Goal: Task Accomplishment & Management: Manage account settings

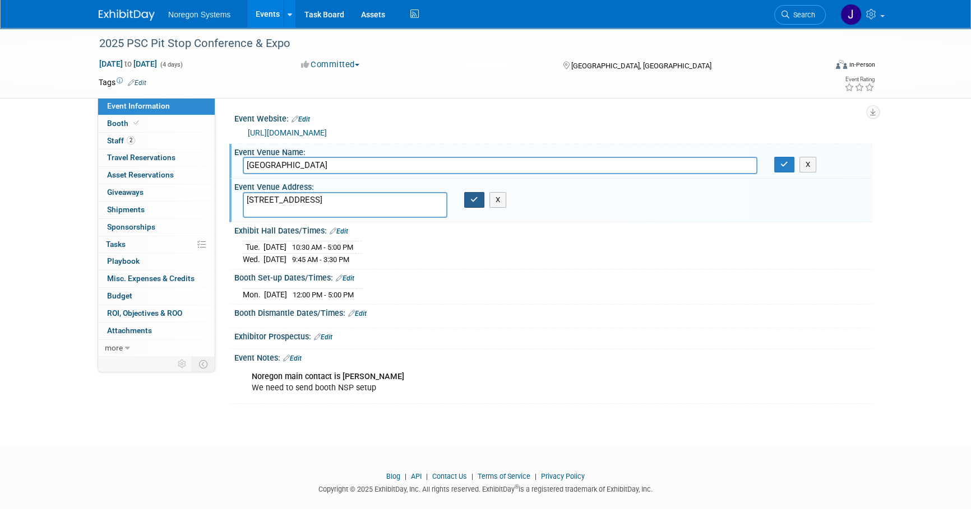
click at [467, 208] on button "button" at bounding box center [474, 200] width 20 height 16
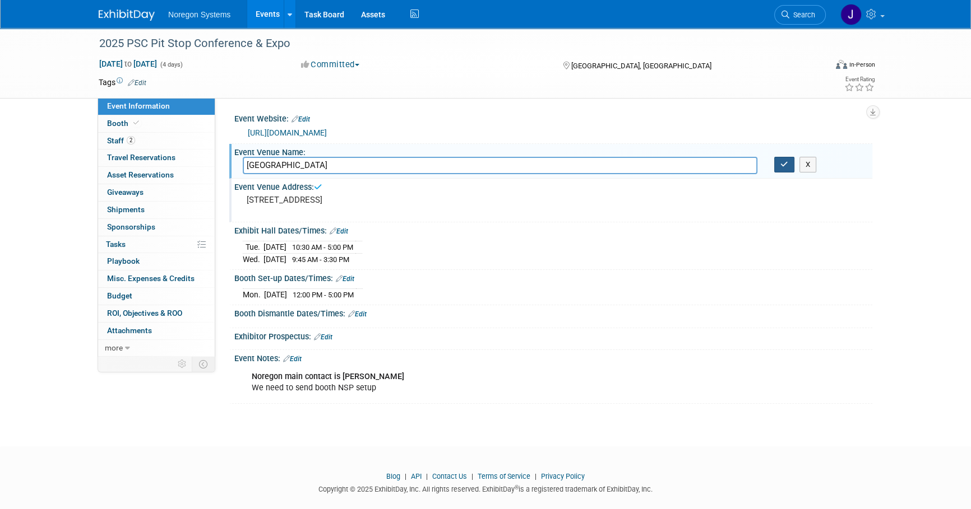
click at [789, 173] on button "button" at bounding box center [784, 165] width 20 height 16
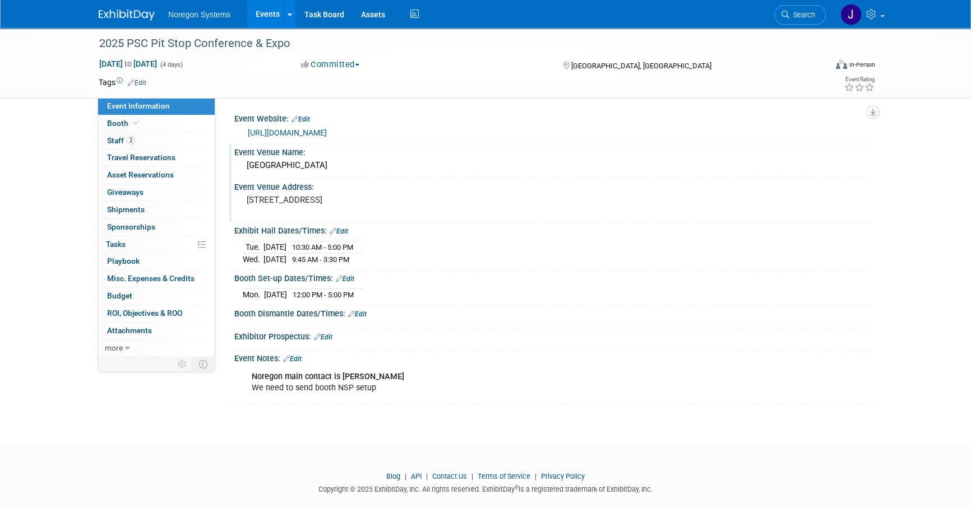
click at [127, 17] on img at bounding box center [127, 15] width 56 height 11
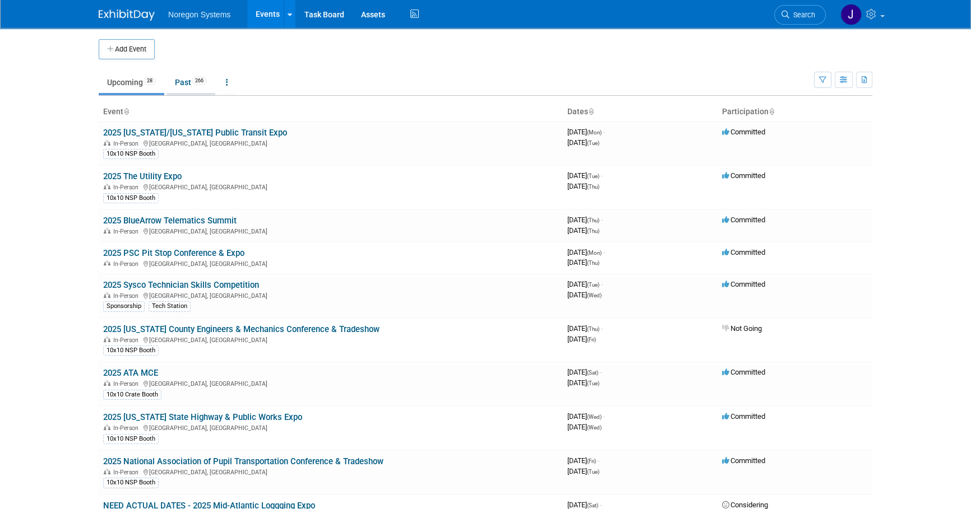
click at [177, 86] on link "Past 266" at bounding box center [190, 82] width 49 height 21
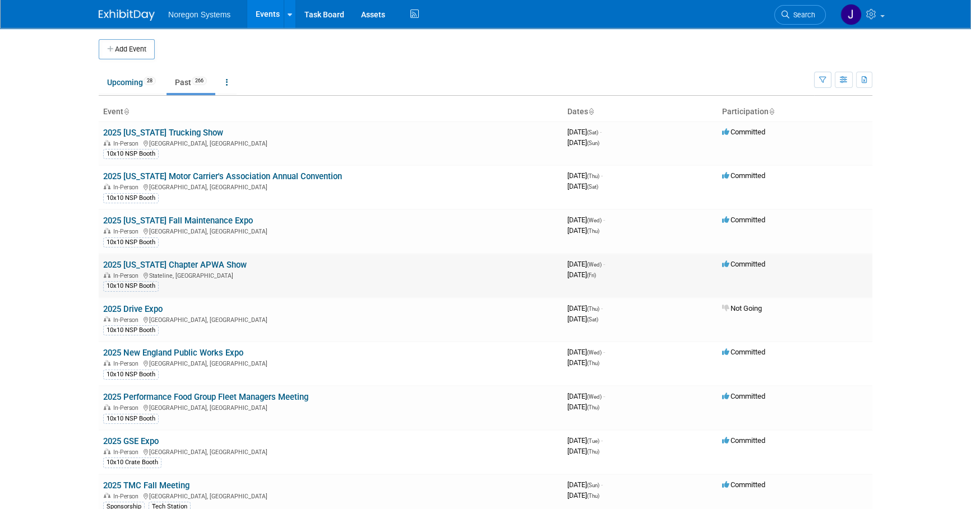
click at [207, 262] on link "2025 Nevada Chapter APWA Show" at bounding box center [174, 265] width 143 height 10
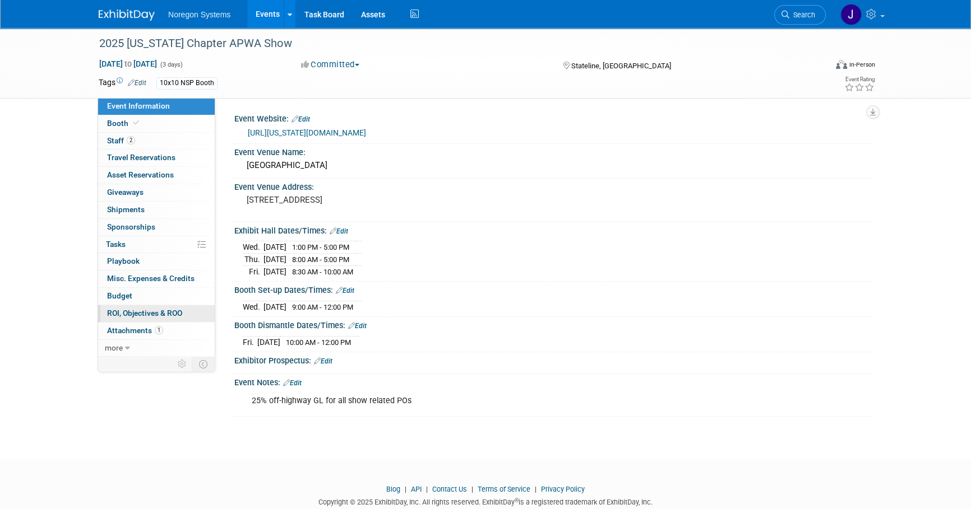
click at [137, 309] on span "ROI, Objectives & ROO 0" at bounding box center [144, 313] width 75 height 9
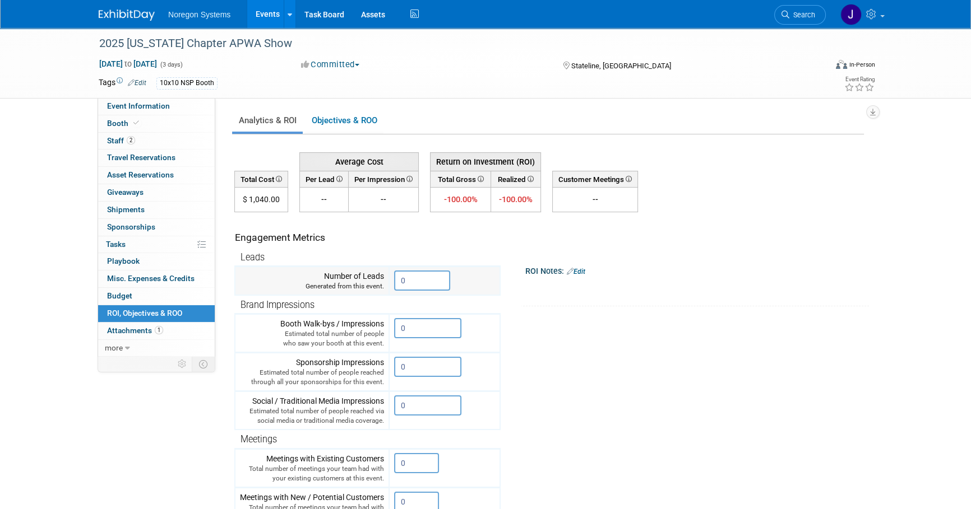
click at [415, 279] on input "0" at bounding box center [422, 281] width 56 height 20
drag, startPoint x: 417, startPoint y: 279, endPoint x: 390, endPoint y: 284, distance: 27.9
click at [390, 284] on td "0 X" at bounding box center [444, 281] width 111 height 29
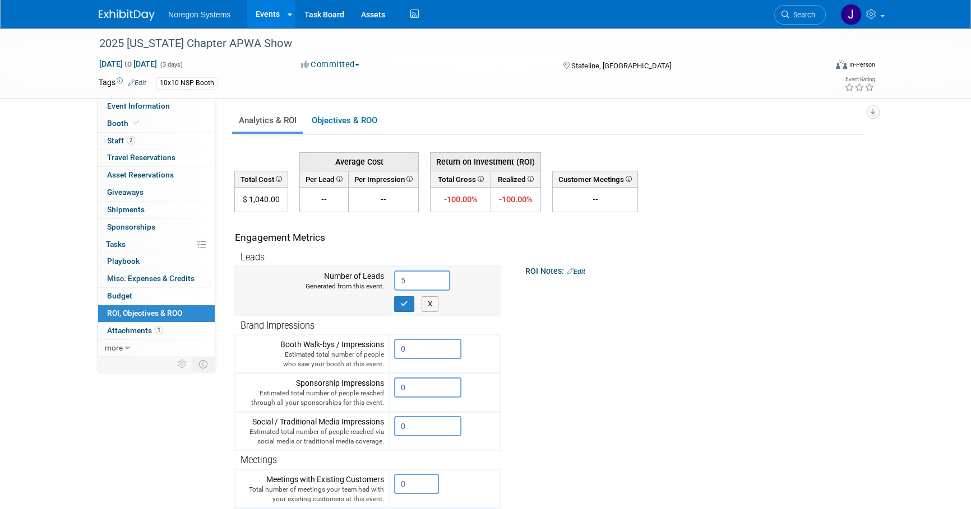
type input "5"
click at [400, 311] on td "5 X" at bounding box center [444, 291] width 111 height 49
click at [404, 302] on icon "button" at bounding box center [404, 303] width 8 height 7
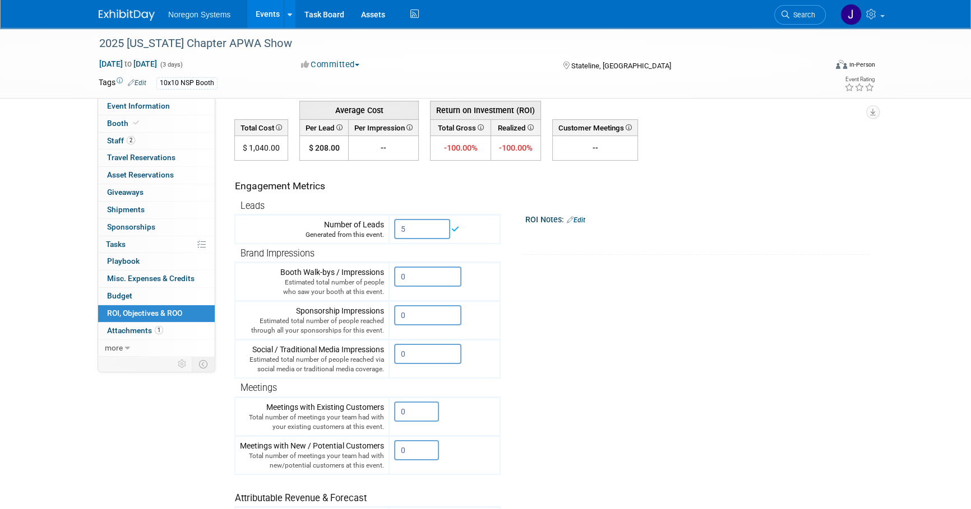
scroll to position [101, 0]
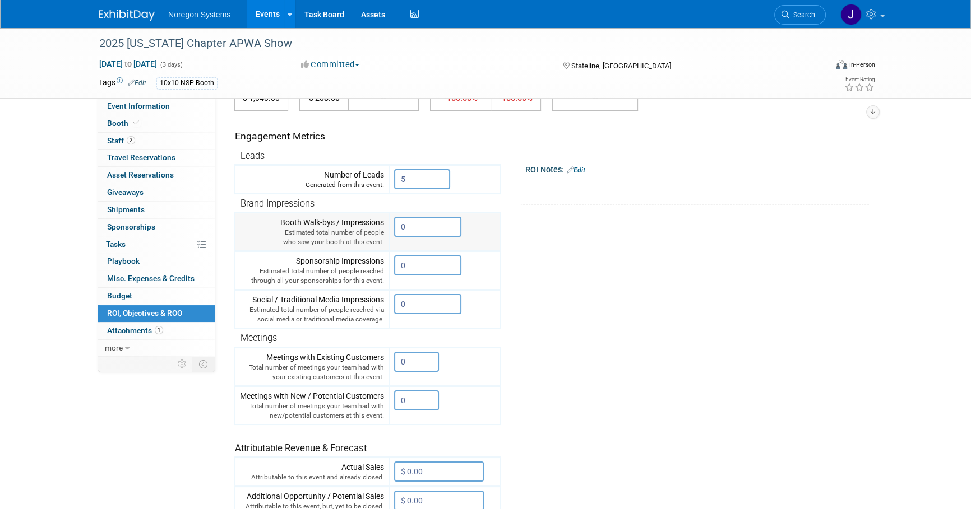
click at [443, 227] on input "0" at bounding box center [427, 227] width 67 height 20
drag, startPoint x: 437, startPoint y: 224, endPoint x: 378, endPoint y: 224, distance: 59.4
click at [378, 224] on tr "Booth Walk-bys / Impressions Estimated total number of people who saw your boot…" at bounding box center [367, 232] width 265 height 39
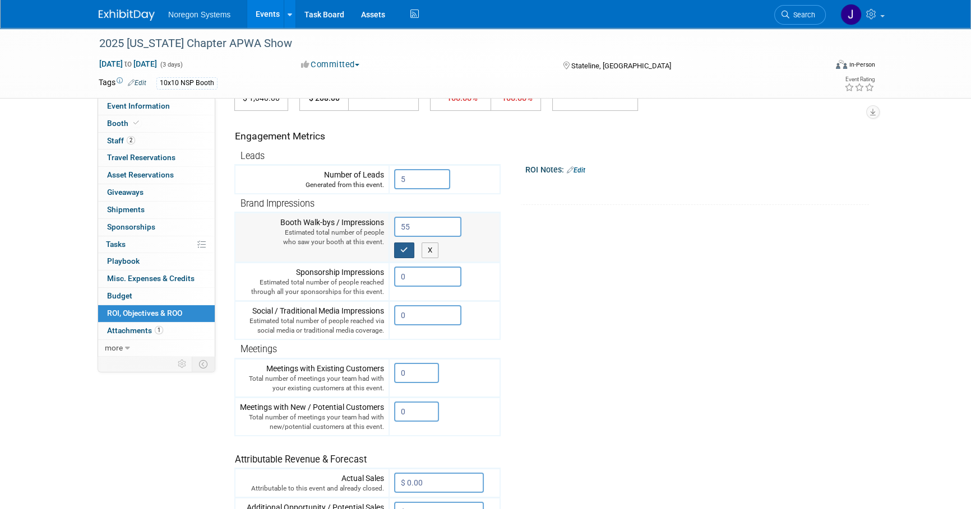
type input "55"
click at [406, 249] on icon "button" at bounding box center [404, 250] width 8 height 7
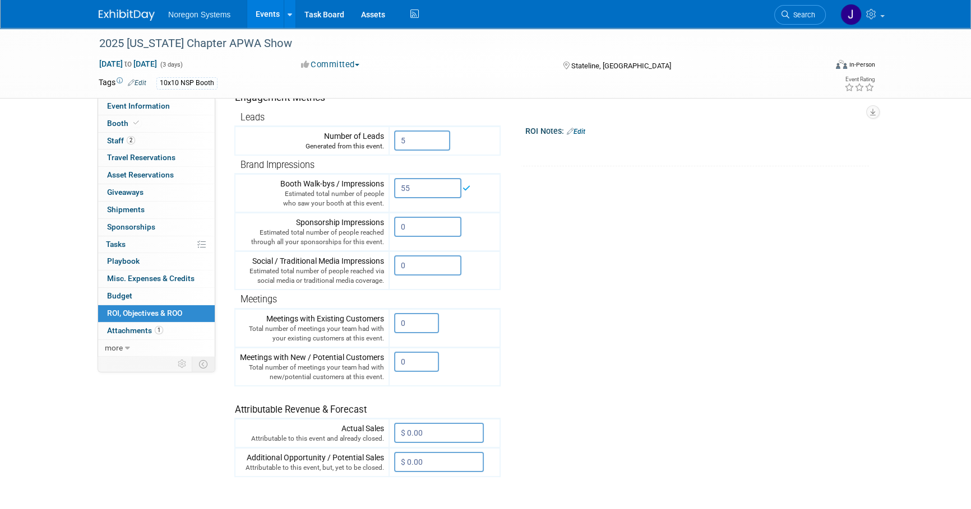
scroll to position [203, 0]
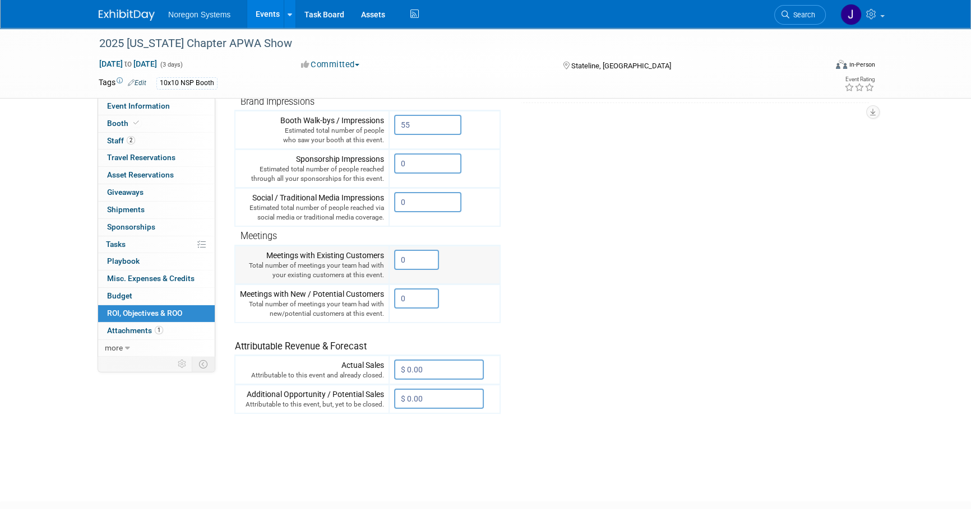
drag, startPoint x: 424, startPoint y: 255, endPoint x: 389, endPoint y: 255, distance: 34.7
click at [389, 255] on td "0 X" at bounding box center [444, 264] width 111 height 39
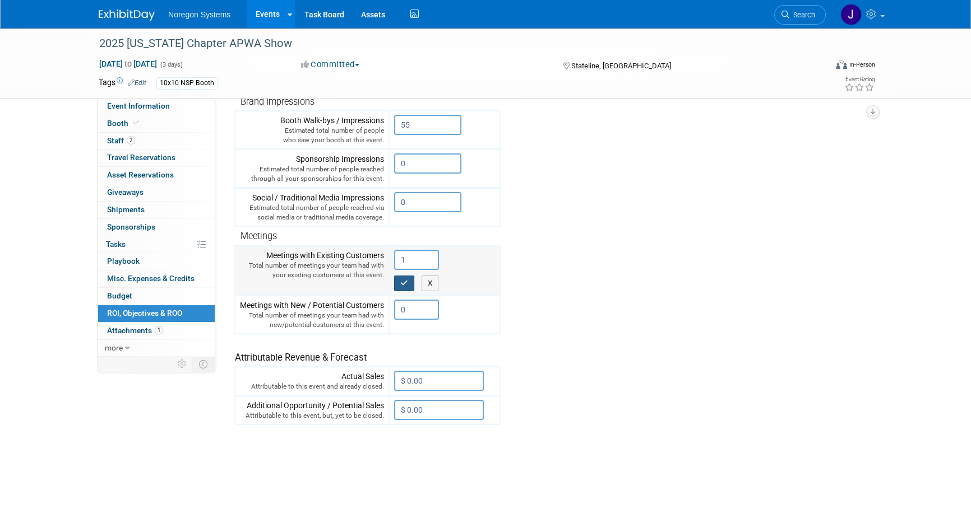
type input "1"
click at [407, 282] on icon "button" at bounding box center [404, 283] width 8 height 7
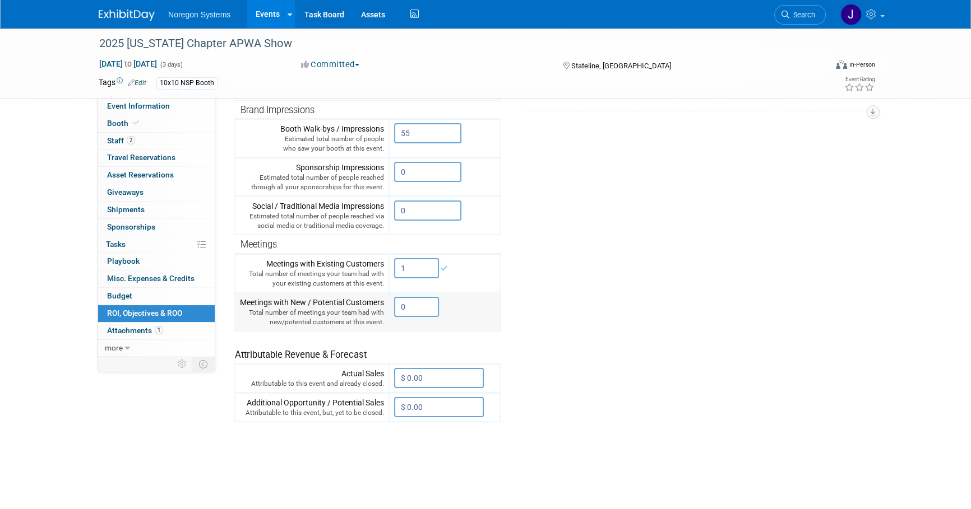
click at [410, 307] on input "0" at bounding box center [416, 307] width 45 height 20
drag, startPoint x: 418, startPoint y: 307, endPoint x: 389, endPoint y: 307, distance: 28.6
click at [389, 307] on td "0 X" at bounding box center [444, 312] width 111 height 39
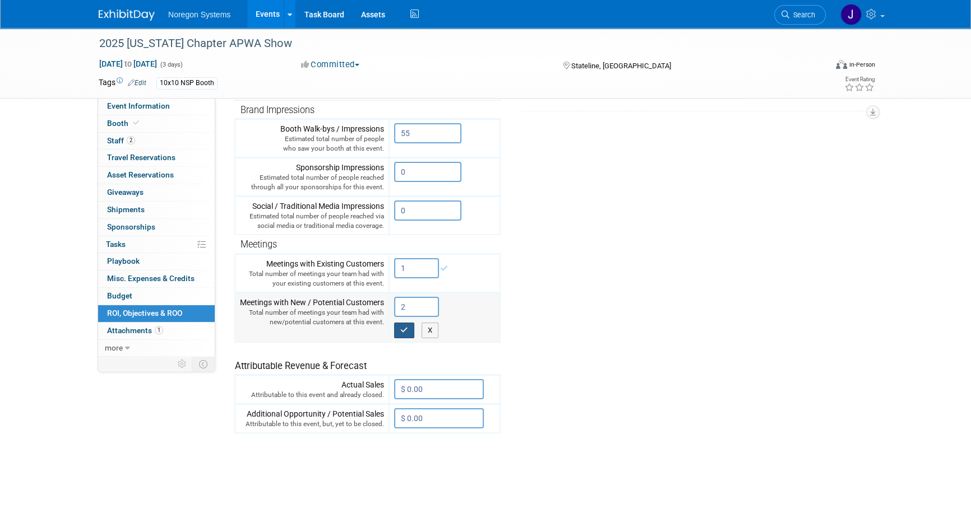
type input "2"
click at [404, 332] on button "button" at bounding box center [404, 331] width 20 height 16
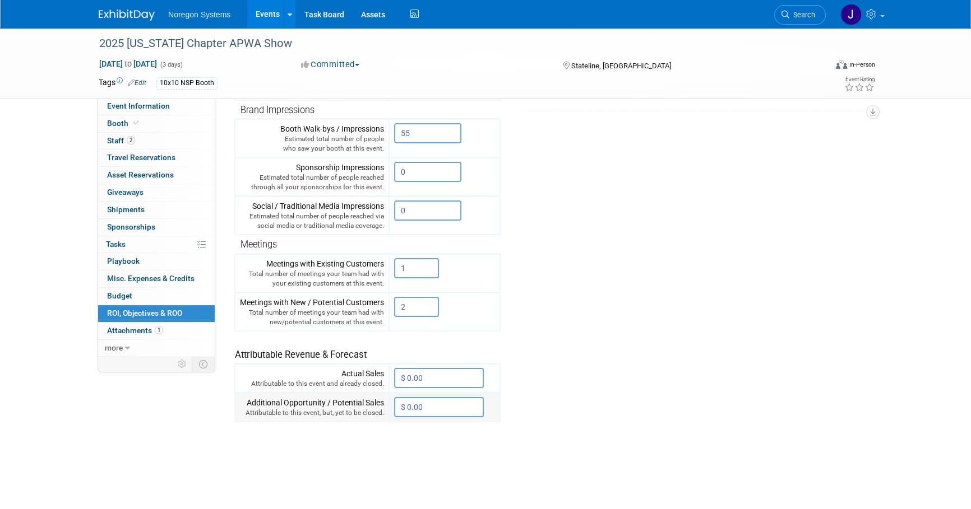
click at [441, 398] on input "$ 0.00" at bounding box center [439, 407] width 90 height 20
type input "$ 27,000.00"
click at [406, 427] on icon "button" at bounding box center [404, 430] width 8 height 7
click at [120, 294] on span "Budget" at bounding box center [119, 295] width 25 height 9
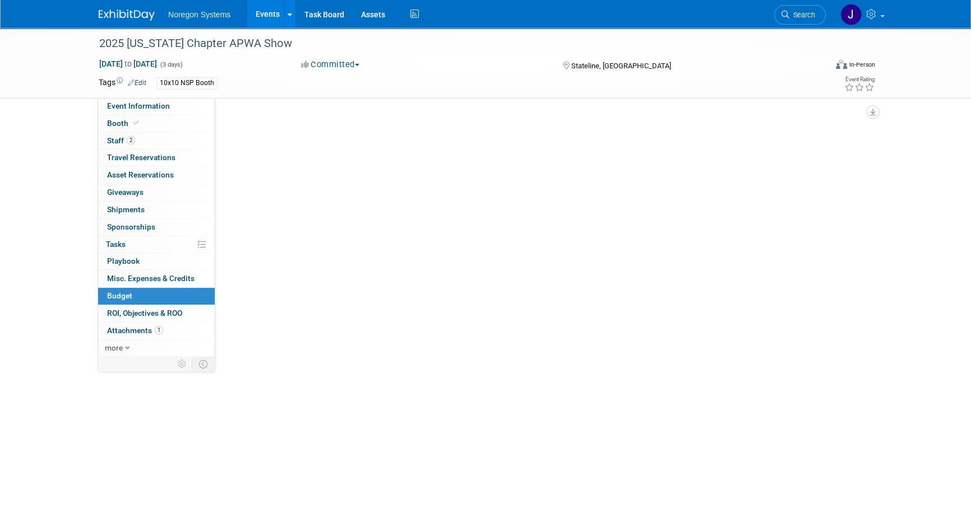
scroll to position [0, 0]
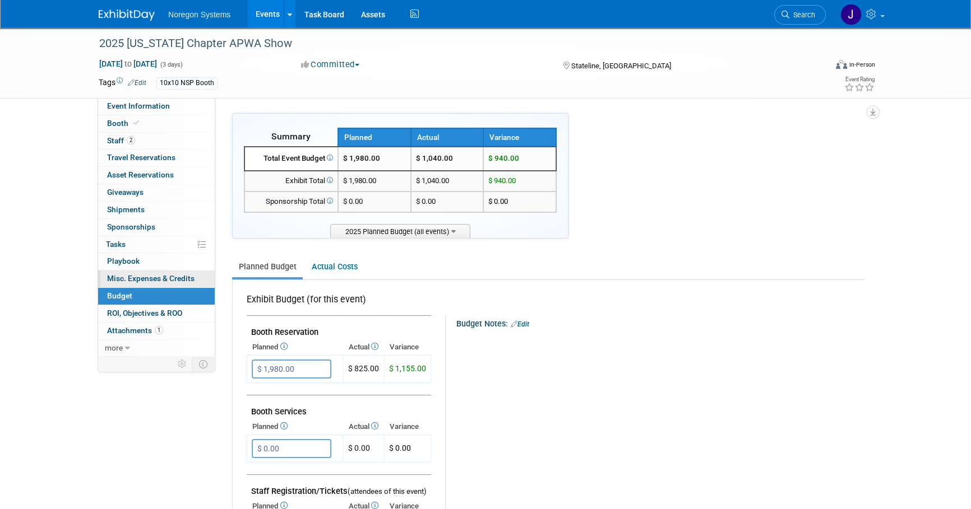
click at [121, 274] on span "Misc. Expenses & Credits 0" at bounding box center [150, 278] width 87 height 9
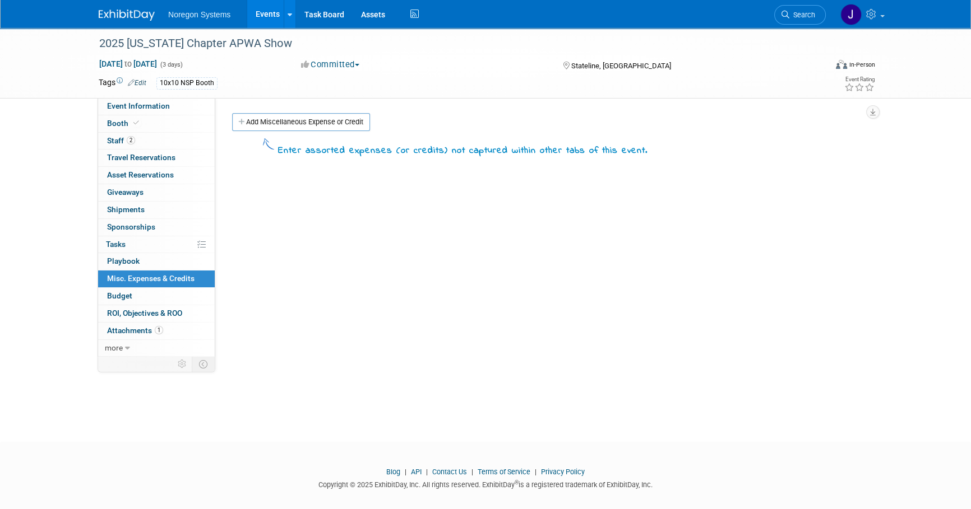
drag, startPoint x: 300, startPoint y: 122, endPoint x: 313, endPoint y: 129, distance: 15.1
click at [301, 122] on link "Add Miscellaneous Expense or Credit" at bounding box center [301, 122] width 138 height 18
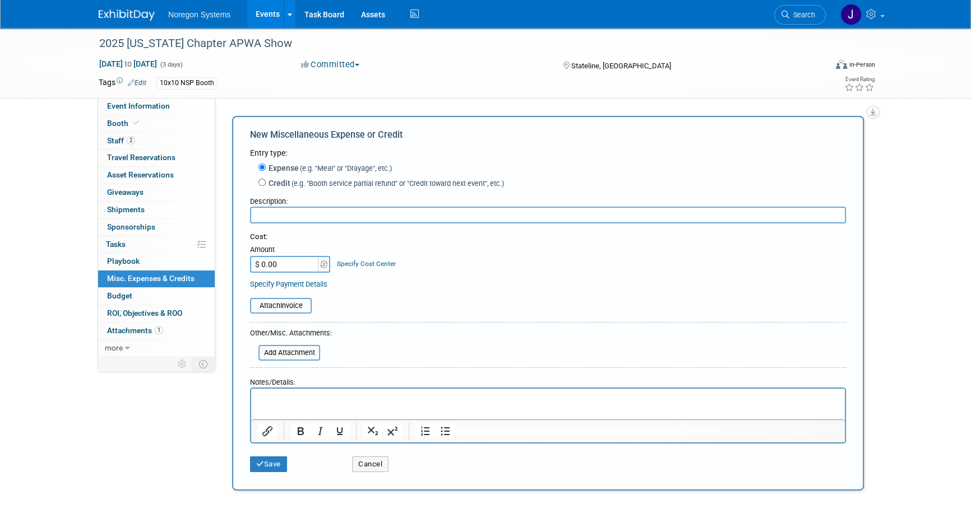
click at [368, 218] on input "text" at bounding box center [548, 215] width 596 height 17
paste input "Doug Harding"
type input "Doug Harding"
click at [280, 274] on div "Cost: Amount $ 0.00 Specify Cost Center Cost Center -- Not Specified --" at bounding box center [548, 261] width 596 height 58
click at [290, 262] on input "$ 0.00" at bounding box center [285, 264] width 70 height 17
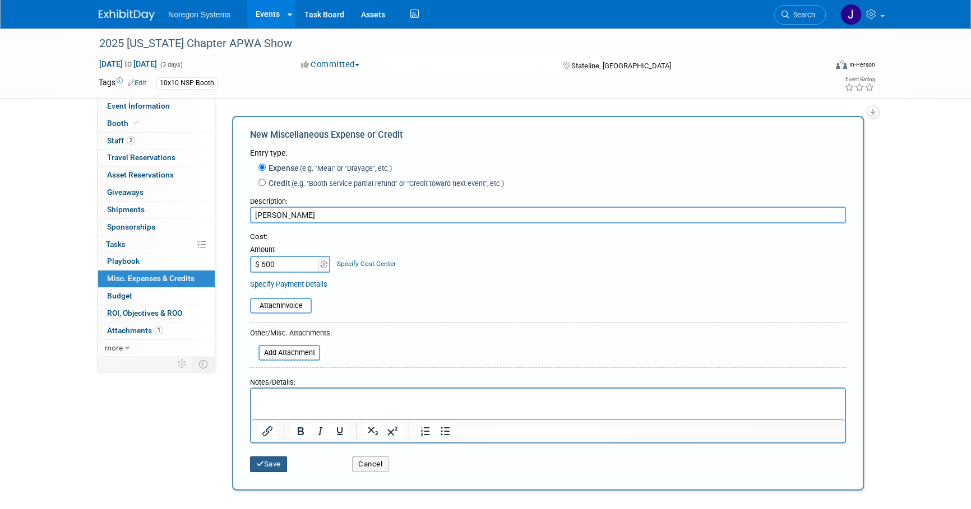
type input "$ 600.00"
click at [276, 462] on button "Save" at bounding box center [268, 465] width 37 height 16
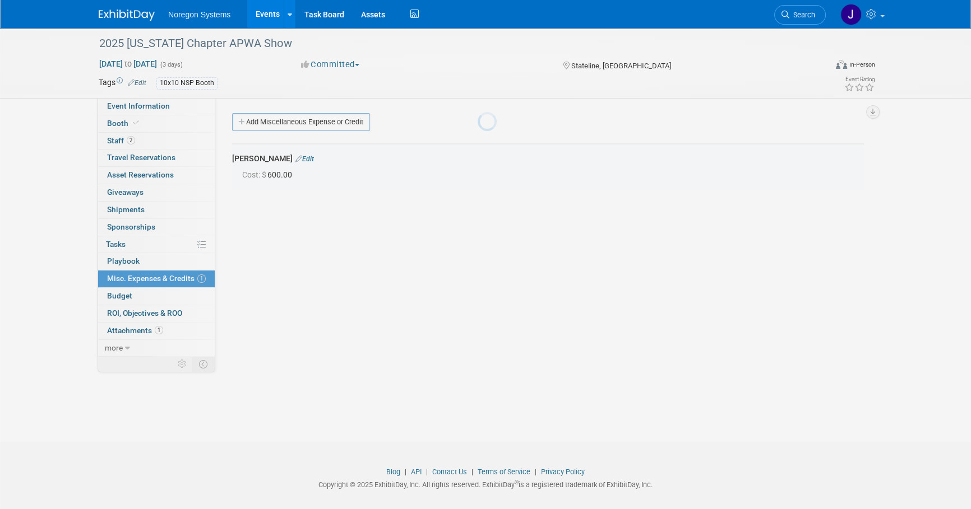
scroll to position [11, 0]
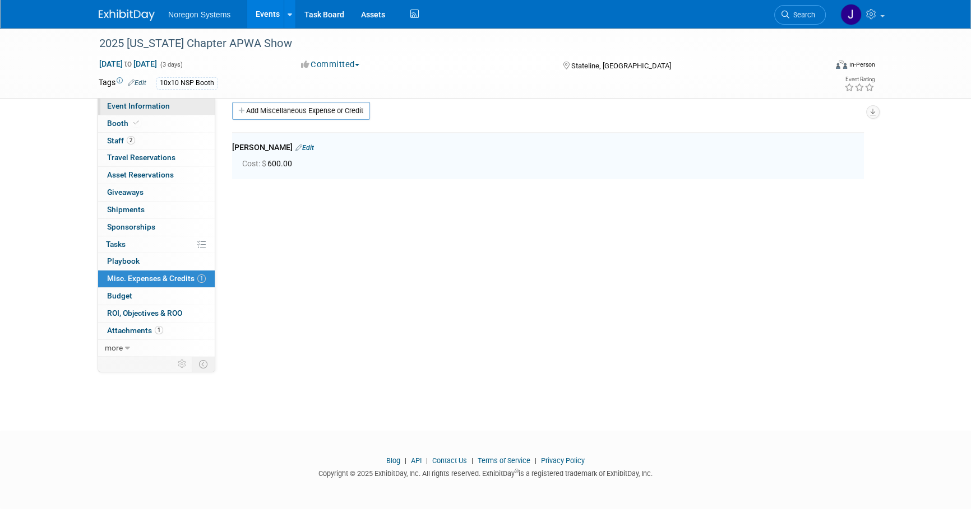
click at [156, 104] on span "Event Information" at bounding box center [138, 105] width 63 height 9
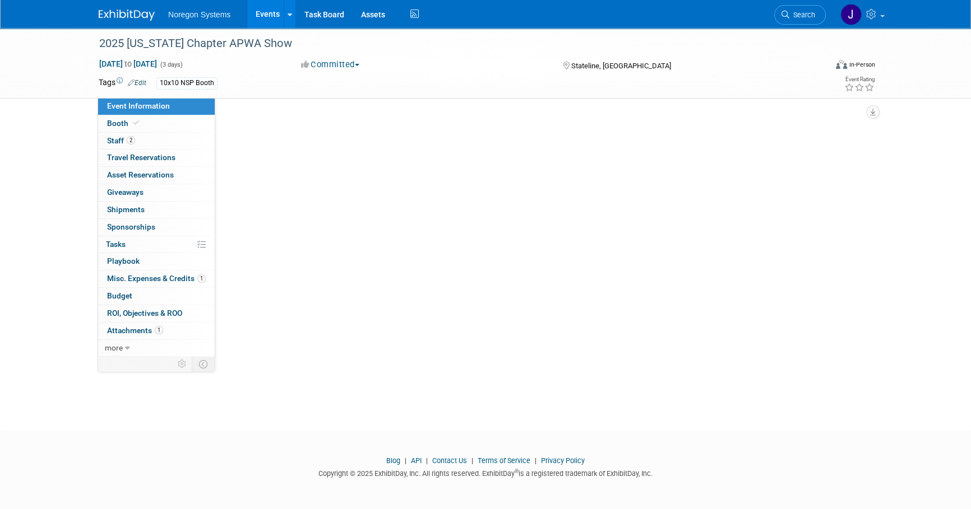
scroll to position [0, 0]
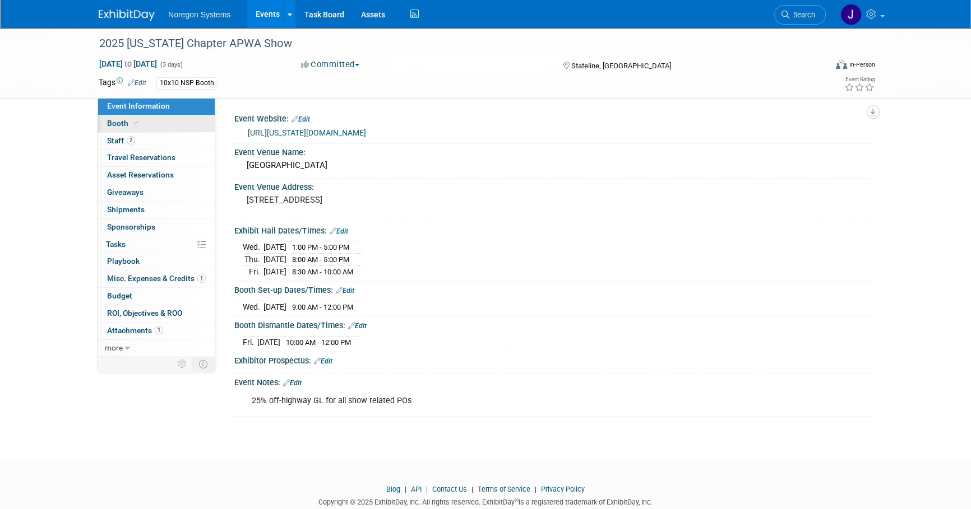
click at [147, 120] on link "Booth" at bounding box center [156, 123] width 117 height 17
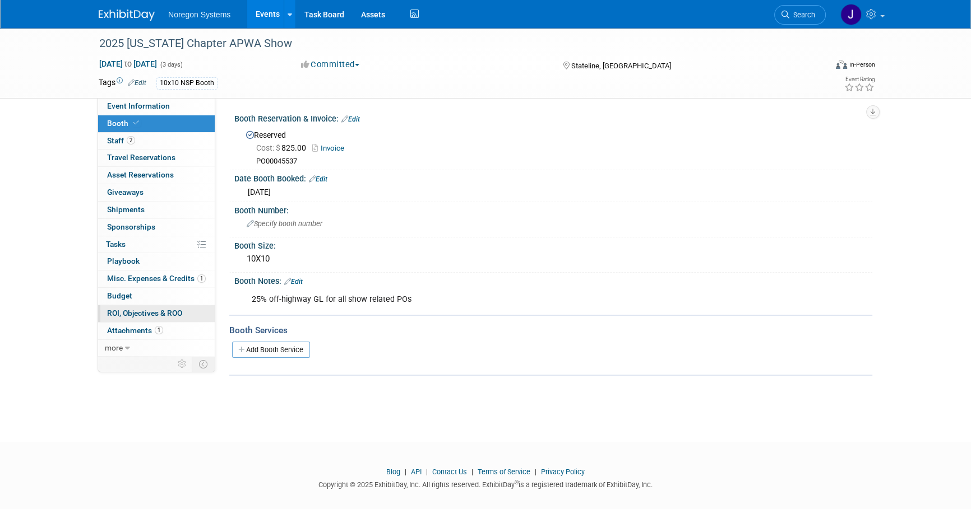
click at [146, 305] on link "0 ROI, Objectives & ROO 0" at bounding box center [156, 313] width 117 height 17
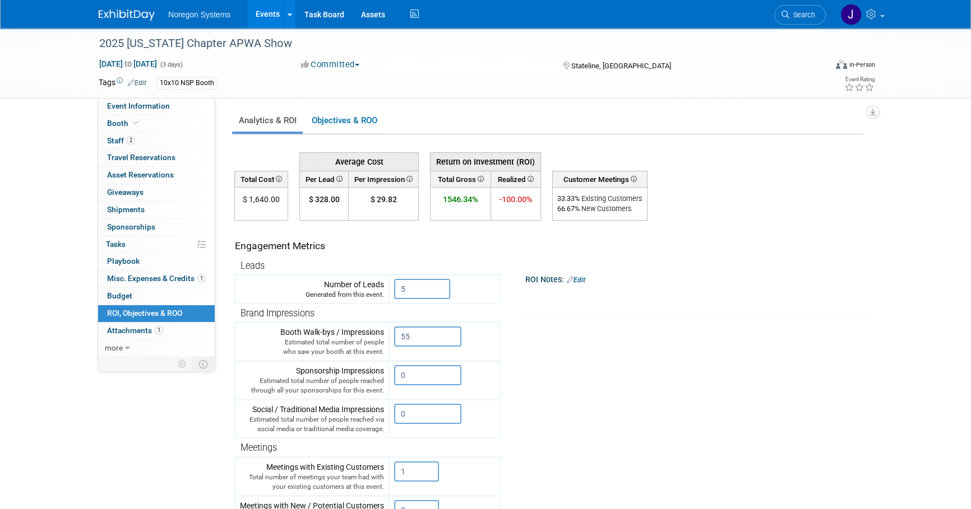
click at [584, 280] on link "Edit" at bounding box center [576, 280] width 18 height 8
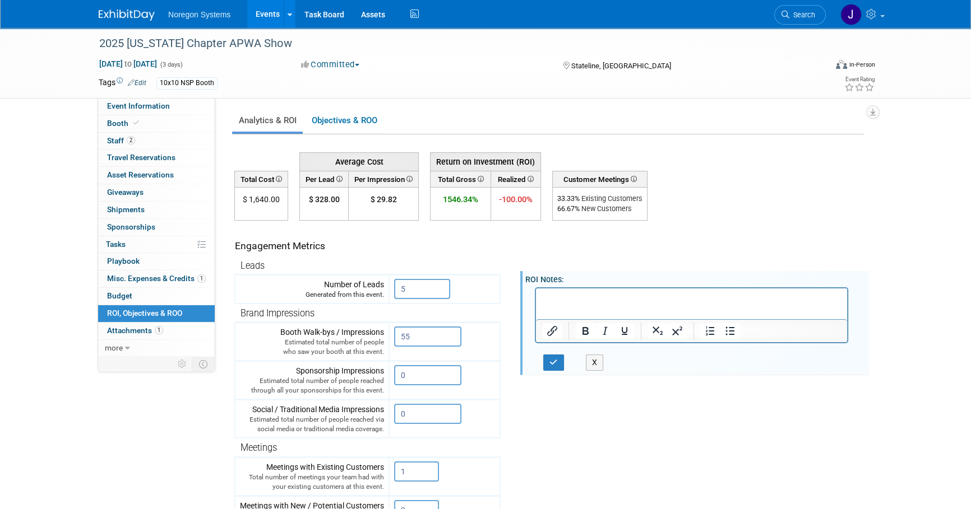
click at [599, 302] on p "Rich Text Area. Press ALT-0 for help." at bounding box center [692, 298] width 298 height 11
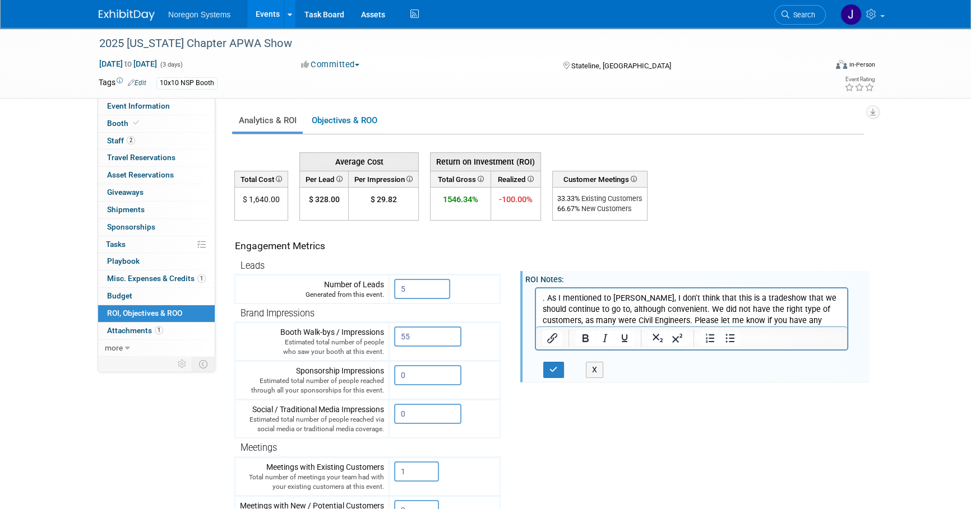
click at [548, 301] on p ". As I mentioned to Ryan, I don't think that this is a tradeshow that we should…" at bounding box center [692, 315] width 298 height 45
drag, startPoint x: 628, startPoint y: 297, endPoint x: 444, endPoint y: 290, distance: 184.0
click at [536, 290] on html "As I mentioned to Ryan, I don't think that this is a tradeshow that we should c…" at bounding box center [691, 312] width 311 height 49
drag, startPoint x: 745, startPoint y: 321, endPoint x: 768, endPoint y: 323, distance: 23.1
click at [745, 321] on p "I don't think that this is a tradeshow that we should continue to go to, althou…" at bounding box center [692, 310] width 298 height 34
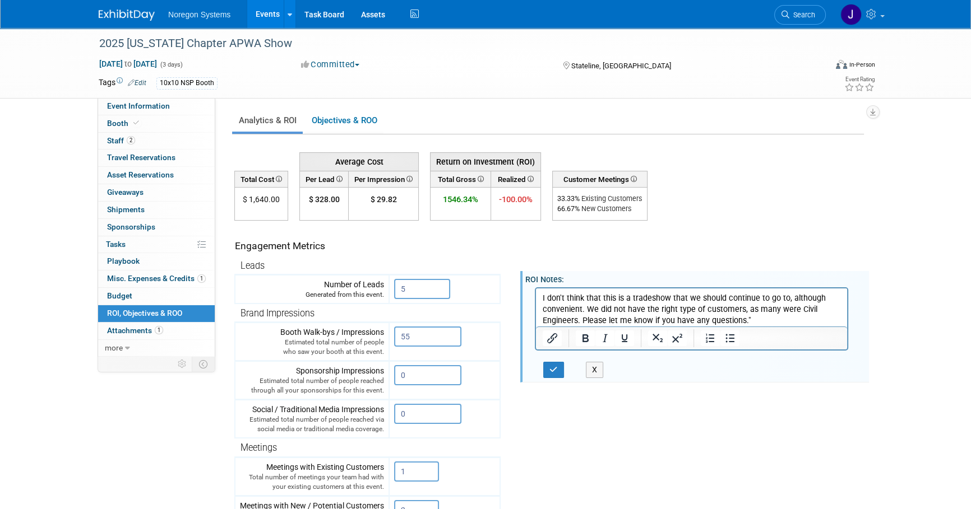
drag, startPoint x: 541, startPoint y: 292, endPoint x: 597, endPoint y: 315, distance: 60.1
click at [542, 293] on body "I don't think that this is a tradeshow that we should continue to go to, althou…" at bounding box center [691, 310] width 299 height 34
click at [762, 323] on p ""I don't think that this is a tradeshow that we should continue to go to, altho…" at bounding box center [692, 310] width 298 height 34
drag, startPoint x: 749, startPoint y: 323, endPoint x: 1345, endPoint y: 627, distance: 668.2
click at [751, 323] on b "Doug Harding" at bounding box center [782, 321] width 62 height 10
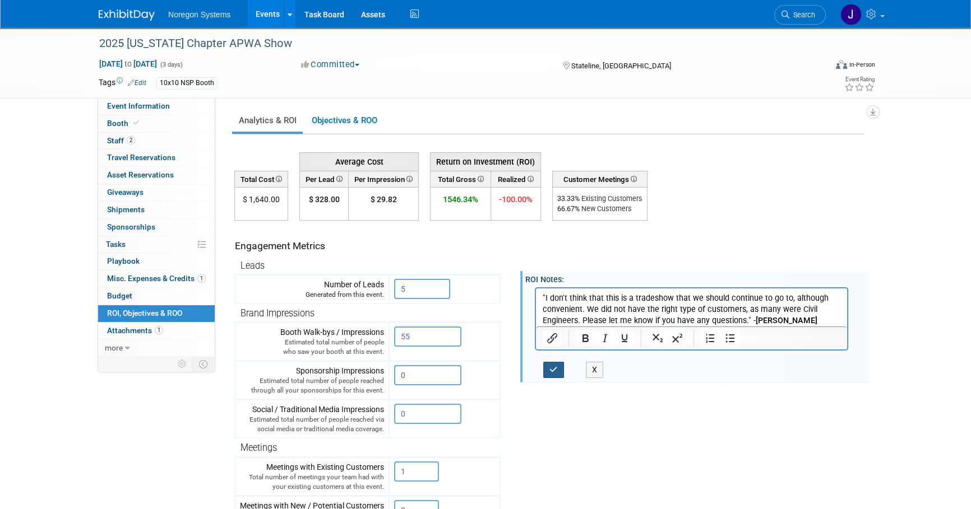
drag, startPoint x: 556, startPoint y: 373, endPoint x: 685, endPoint y: 390, distance: 130.6
click at [556, 374] on button "button" at bounding box center [553, 370] width 21 height 16
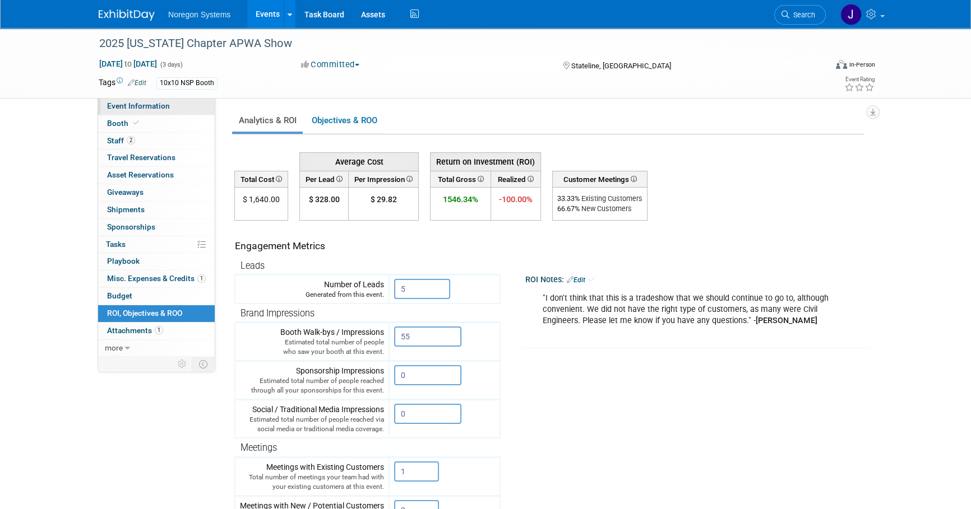
click at [164, 103] on span "Event Information" at bounding box center [138, 105] width 63 height 9
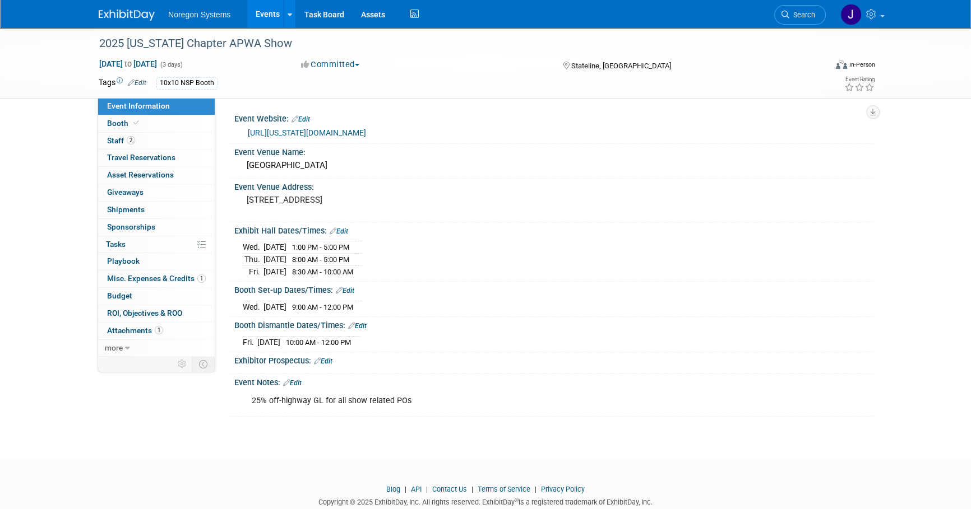
click at [607, 448] on body "Noregon Systems Events Add Event Bulk Upload Events Shareable Event Boards Rece…" at bounding box center [485, 254] width 971 height 509
click at [131, 18] on img at bounding box center [127, 15] width 56 height 11
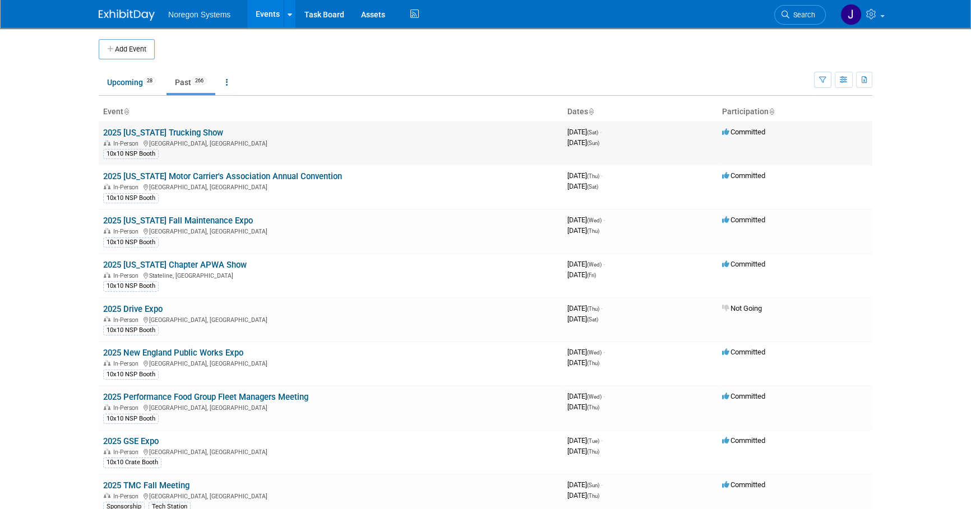
drag, startPoint x: 223, startPoint y: 135, endPoint x: 103, endPoint y: 134, distance: 119.4
click at [103, 134] on td "2025 California Trucking Show In-Person Ontario, CA 10x10 NSP Booth" at bounding box center [331, 144] width 464 height 44
click at [69, 131] on body "Noregon Systems Events Add Event Bulk Upload Events Shareable Event Boards Rece…" at bounding box center [485, 254] width 971 height 509
click at [183, 128] on link "2025 [US_STATE] Trucking Show" at bounding box center [163, 133] width 120 height 10
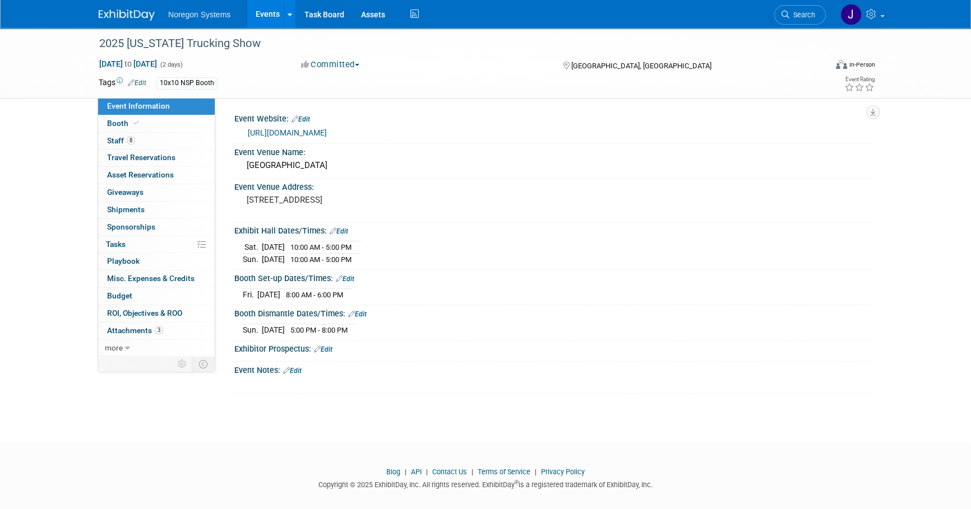
click at [137, 22] on div "Noregon Systems Events Add Event Bulk Upload Events Shareable Event Boards Rece…" at bounding box center [485, 14] width 773 height 28
click at [146, 12] on img at bounding box center [127, 15] width 56 height 11
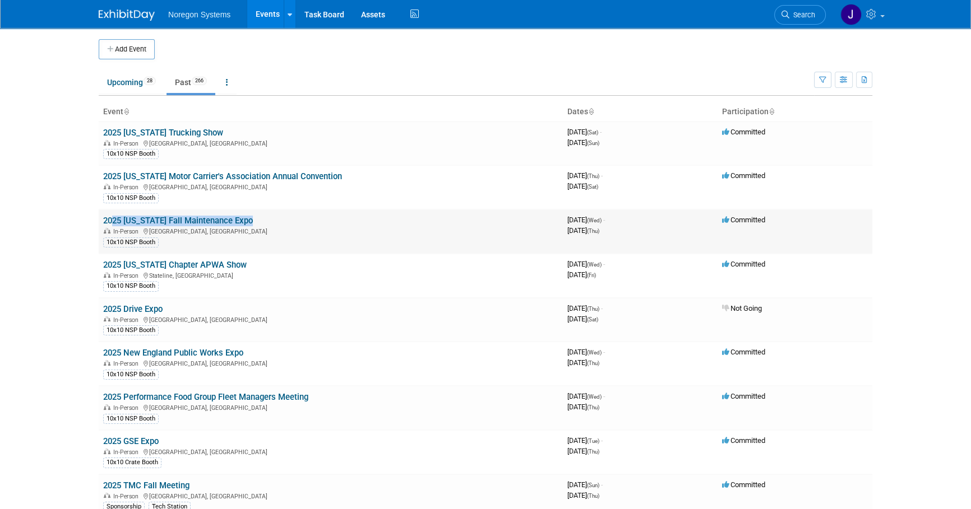
drag, startPoint x: 262, startPoint y: 223, endPoint x: 106, endPoint y: 222, distance: 155.8
click at [106, 222] on td "2025 Minnesota Fall Maintenance Expo In-Person St. Cloud, MN 10x10 NSP Booth" at bounding box center [331, 232] width 464 height 44
drag, startPoint x: 106, startPoint y: 222, endPoint x: 8, endPoint y: 209, distance: 98.9
click at [8, 209] on body "Noregon Systems Events Add Event Bulk Upload Events Shareable Event Boards Rece…" at bounding box center [485, 254] width 971 height 509
click at [140, 82] on link "Upcoming 28" at bounding box center [132, 82] width 66 height 21
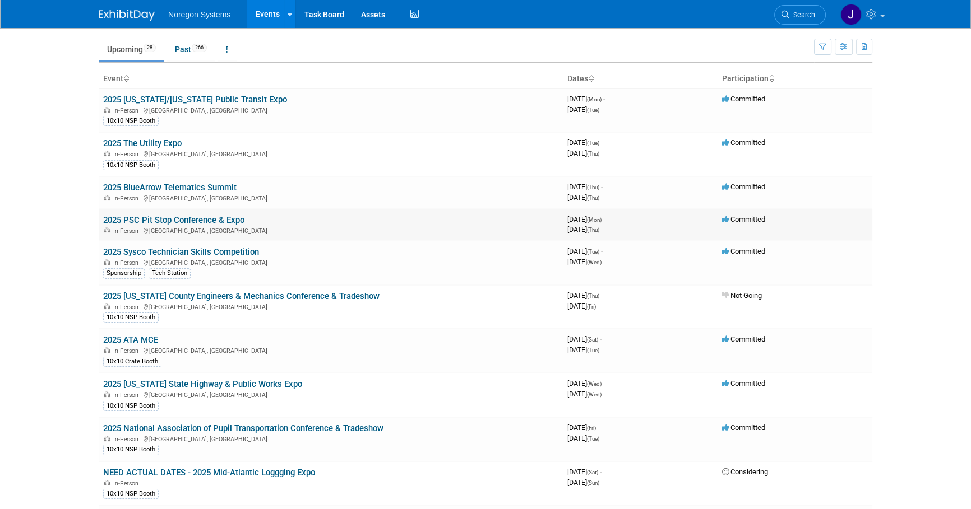
scroll to position [50, 0]
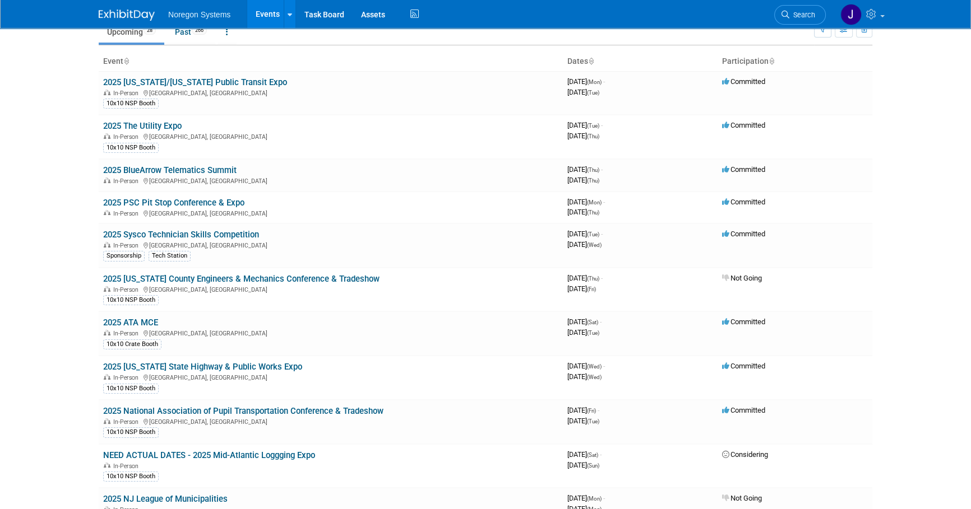
drag, startPoint x: 250, startPoint y: 199, endPoint x: 98, endPoint y: 203, distance: 152.5
click at [259, 201] on td "2025 PSC Pit Stop Conference & Expo In-Person San Diego, CA" at bounding box center [331, 208] width 464 height 32
drag, startPoint x: 264, startPoint y: 201, endPoint x: 104, endPoint y: 203, distance: 159.7
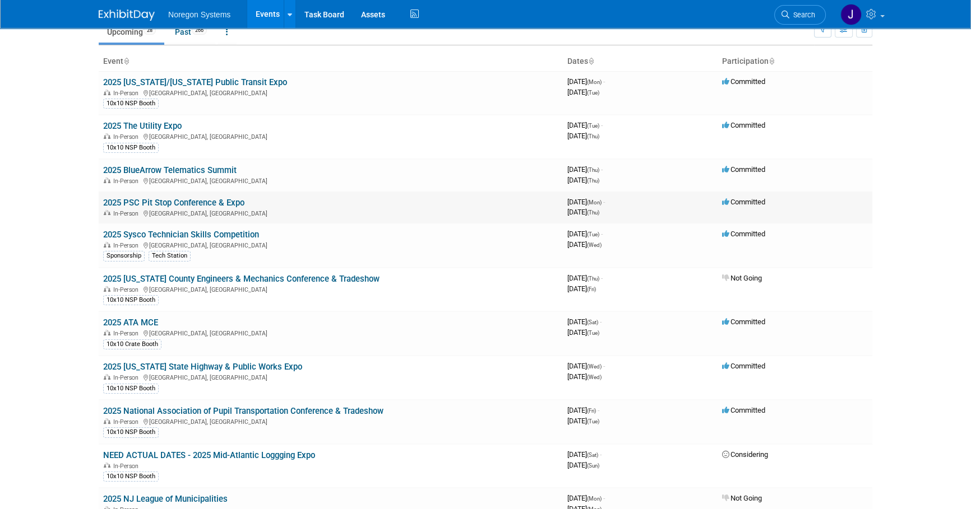
click at [104, 203] on td "2025 PSC Pit Stop Conference & Expo In-Person San Diego, CA" at bounding box center [331, 208] width 464 height 32
copy link "2025 PSC Pit Stop Conference & Expo"
click at [78, 208] on body "Noregon Systems Events Add Event Bulk Upload Events Shareable Event Boards Rece…" at bounding box center [485, 204] width 971 height 509
click at [151, 201] on link "2025 PSC Pit Stop Conference & Expo" at bounding box center [173, 203] width 141 height 10
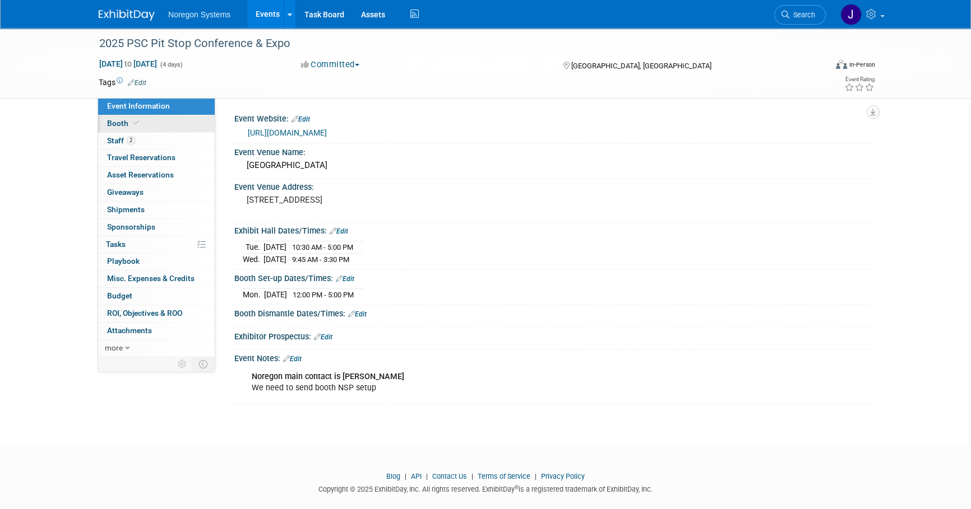
click at [156, 126] on link "Booth" at bounding box center [156, 123] width 117 height 17
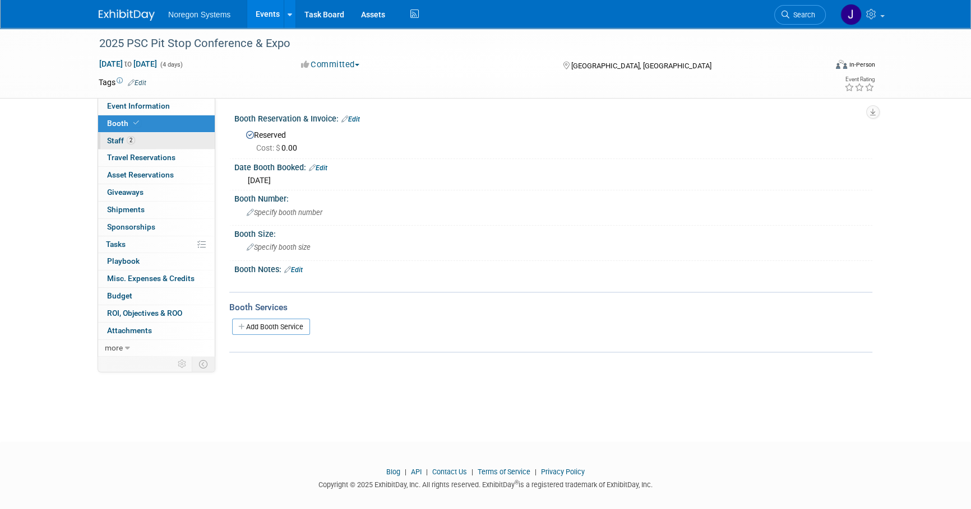
click at [161, 143] on link "2 Staff 2" at bounding box center [156, 141] width 117 height 17
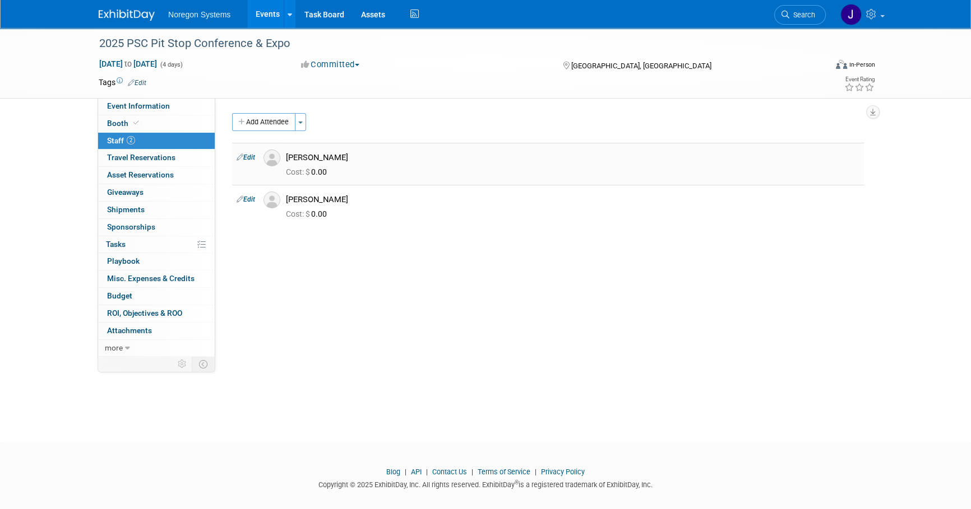
drag, startPoint x: 332, startPoint y: 156, endPoint x: 288, endPoint y: 158, distance: 43.7
click at [288, 158] on div "Adam Lumia" at bounding box center [572, 157] width 573 height 11
copy div "Adam Lumia"
click at [184, 104] on link "Event Information" at bounding box center [156, 106] width 117 height 17
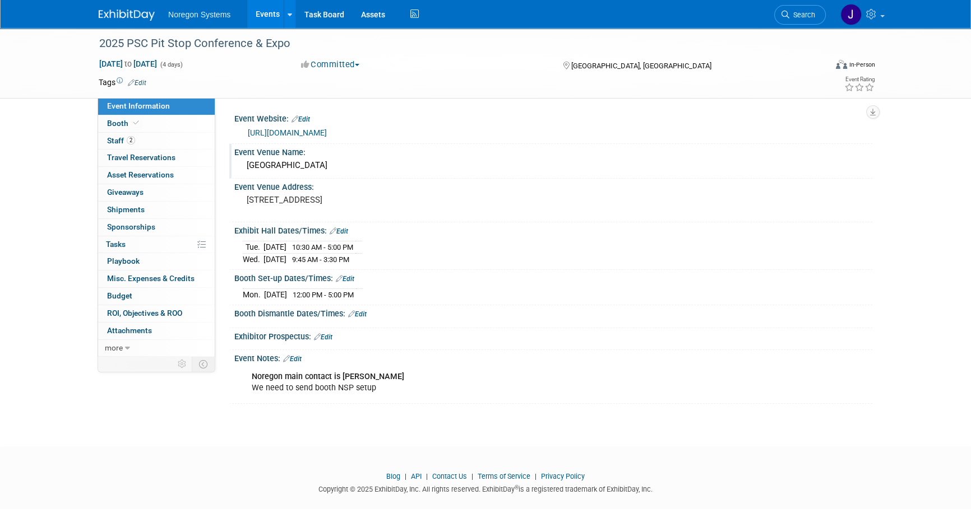
drag, startPoint x: 391, startPoint y: 302, endPoint x: 231, endPoint y: 172, distance: 206.0
click at [232, 172] on div "Event Website: Edit https://web.cvent.com/event/f2c1c974-820f-4447-91b7-ac4785e…" at bounding box center [548, 257] width 632 height 294
click at [231, 172] on div "Event Venue Name: Hilton San Diego Bayfront" at bounding box center [550, 161] width 643 height 35
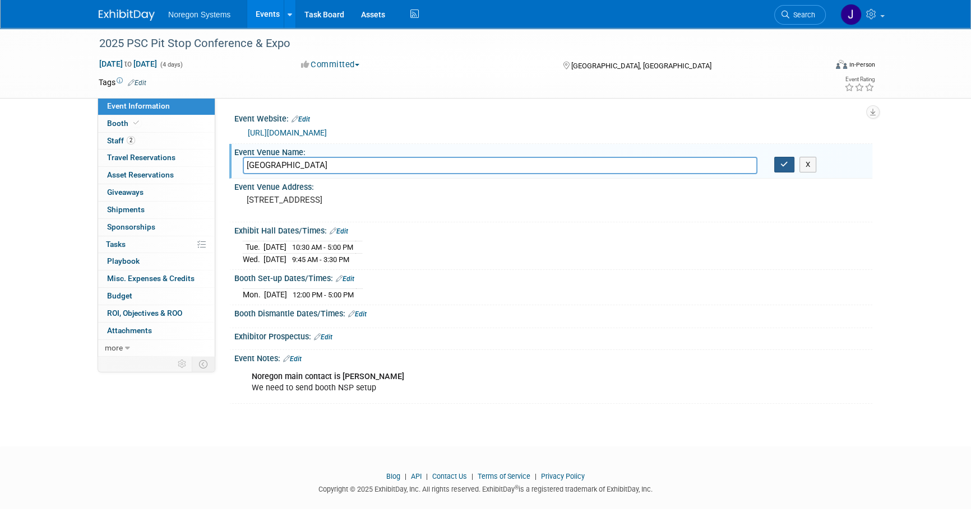
click at [786, 168] on icon "button" at bounding box center [784, 164] width 8 height 7
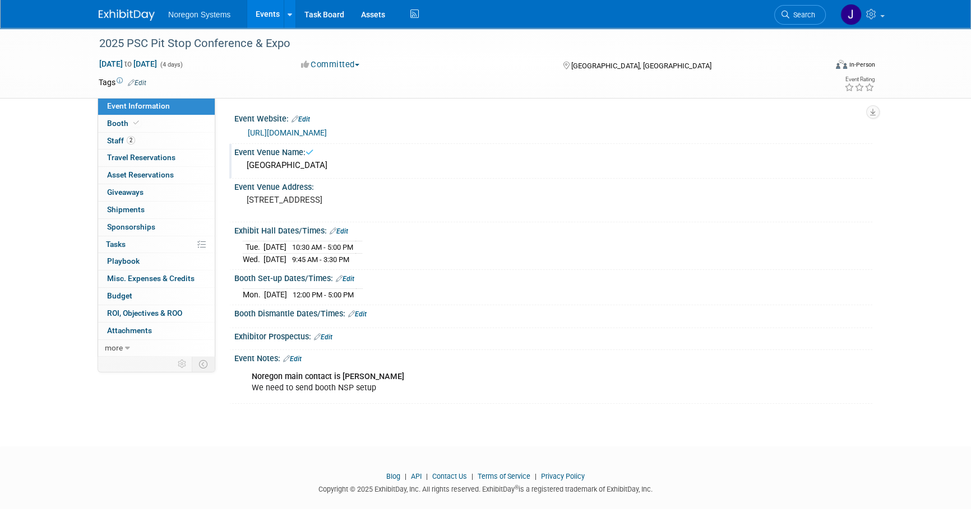
drag, startPoint x: 426, startPoint y: 302, endPoint x: 233, endPoint y: 174, distance: 231.5
click at [233, 174] on div "Event Website: Edit https://web.cvent.com/event/f2c1c974-820f-4447-91b7-ac4785e…" at bounding box center [548, 257] width 632 height 294
copy div "Event Venue Name: Hilton San Diego Bayfront Event Venue Address: 1 Park Blvd, S…"
click at [316, 443] on body "Noregon Systems Events Add Event Bulk Upload Events Shareable Event Boards Rece…" at bounding box center [485, 254] width 971 height 509
click at [135, 13] on img at bounding box center [127, 15] width 56 height 11
